Goal: Task Accomplishment & Management: Use online tool/utility

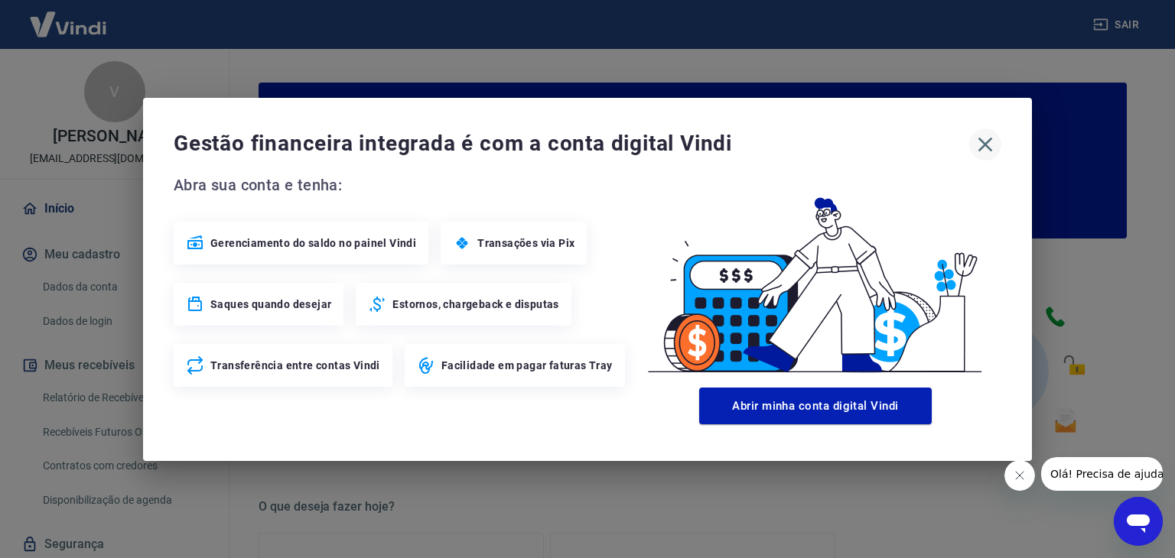
click at [978, 149] on icon "button" at bounding box center [985, 144] width 24 height 24
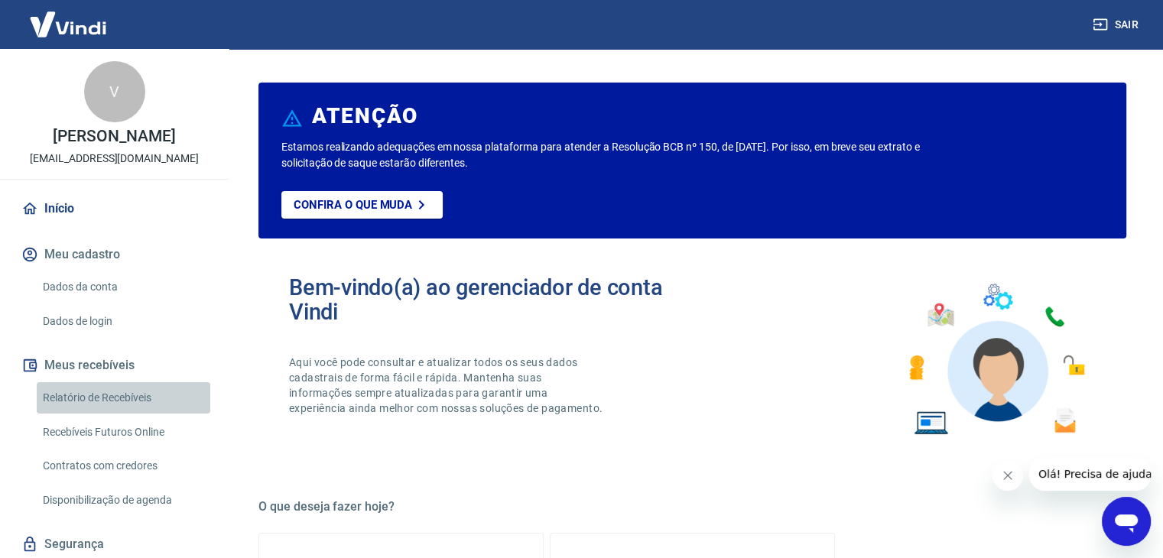
click at [124, 412] on link "Relatório de Recebíveis" at bounding box center [124, 397] width 174 height 31
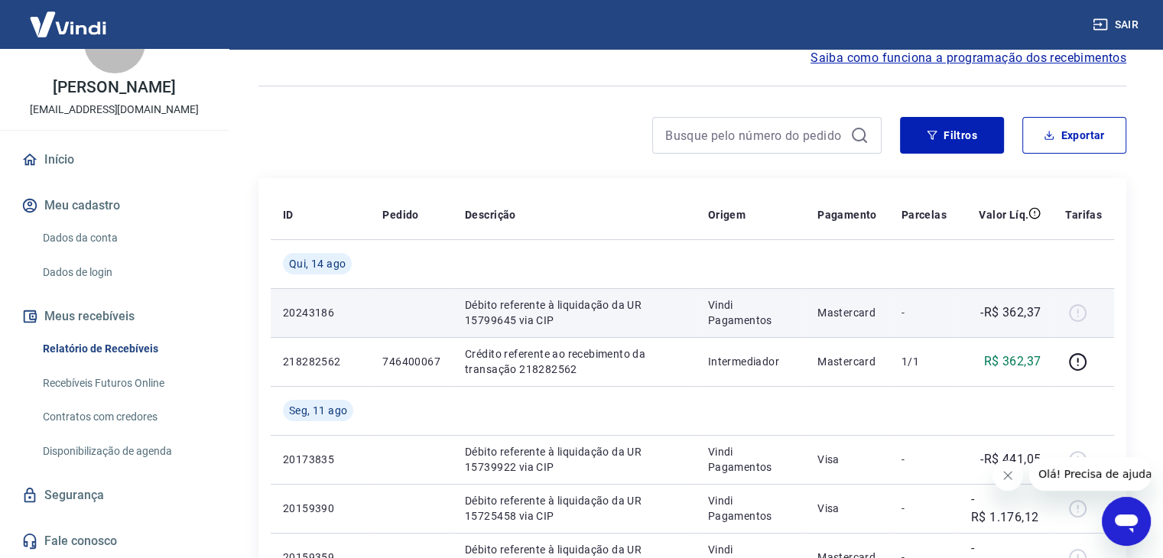
scroll to position [153, 0]
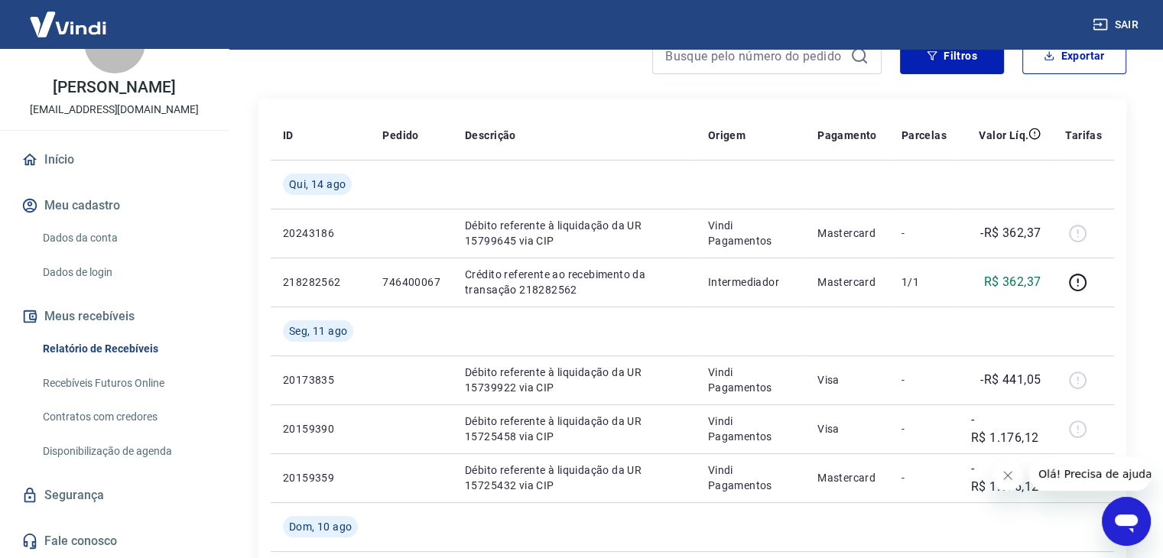
click at [151, 388] on link "Recebíveis Futuros Online" at bounding box center [124, 383] width 174 height 31
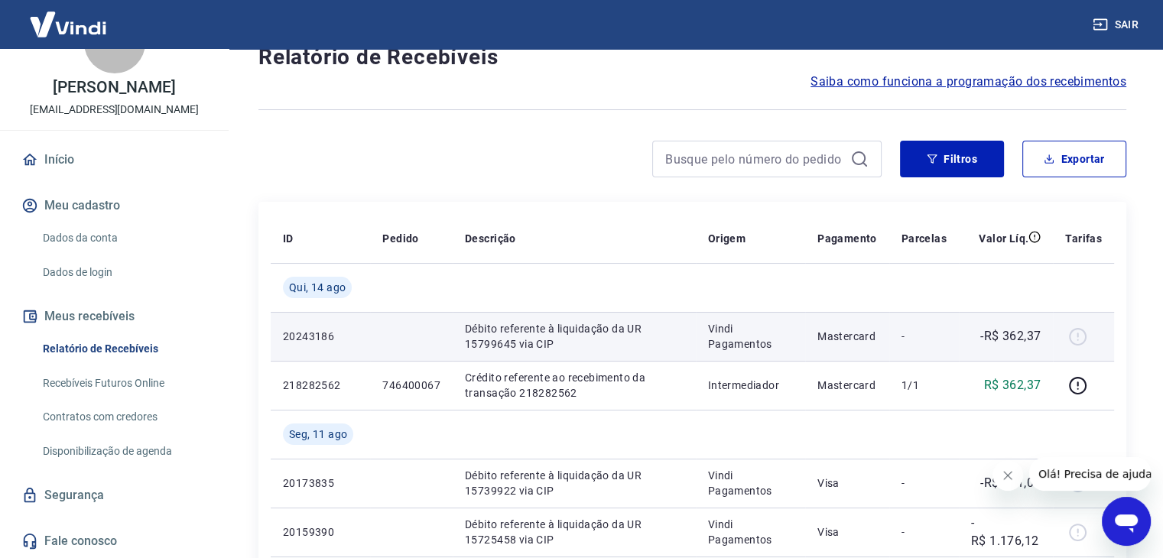
scroll to position [76, 0]
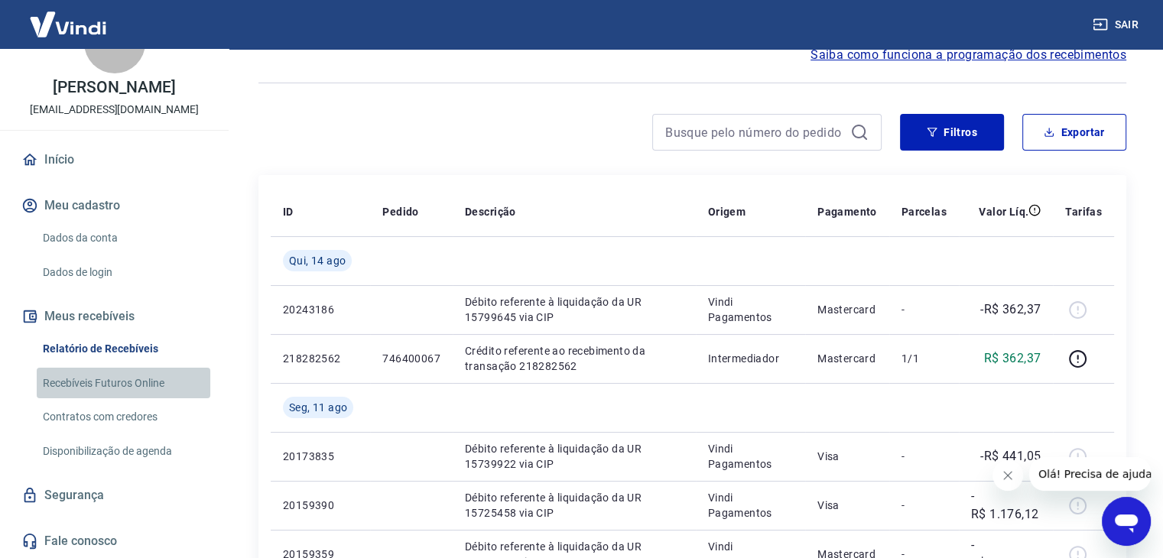
click at [135, 386] on link "Recebíveis Futuros Online" at bounding box center [124, 383] width 174 height 31
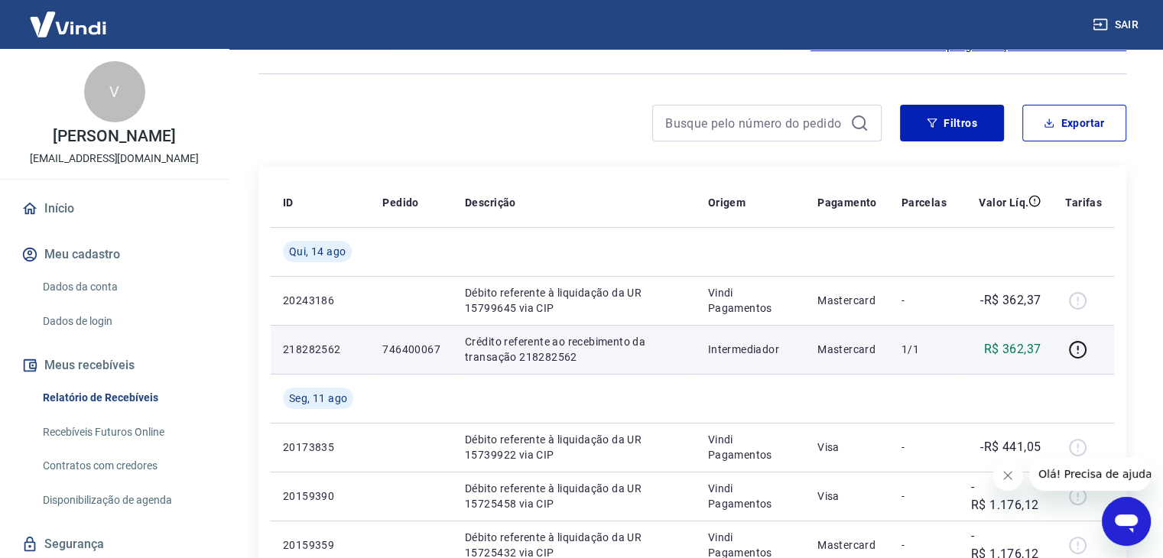
scroll to position [76, 0]
